Goal: Obtain resource: Obtain resource

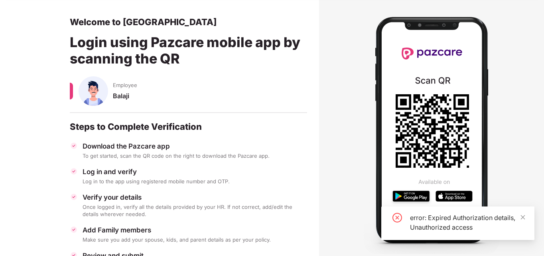
scroll to position [76, 0]
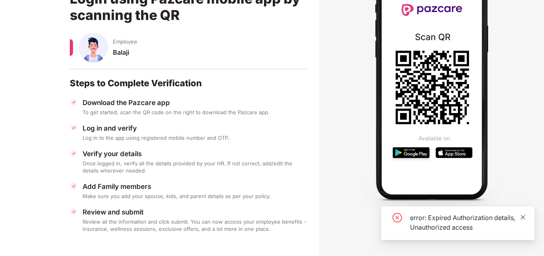
click at [522, 220] on link at bounding box center [523, 217] width 6 height 9
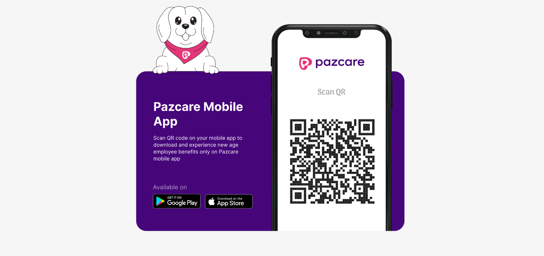
click at [182, 195] on img at bounding box center [272, 128] width 272 height 244
click at [183, 201] on img at bounding box center [272, 128] width 272 height 244
